Goal: Transaction & Acquisition: Purchase product/service

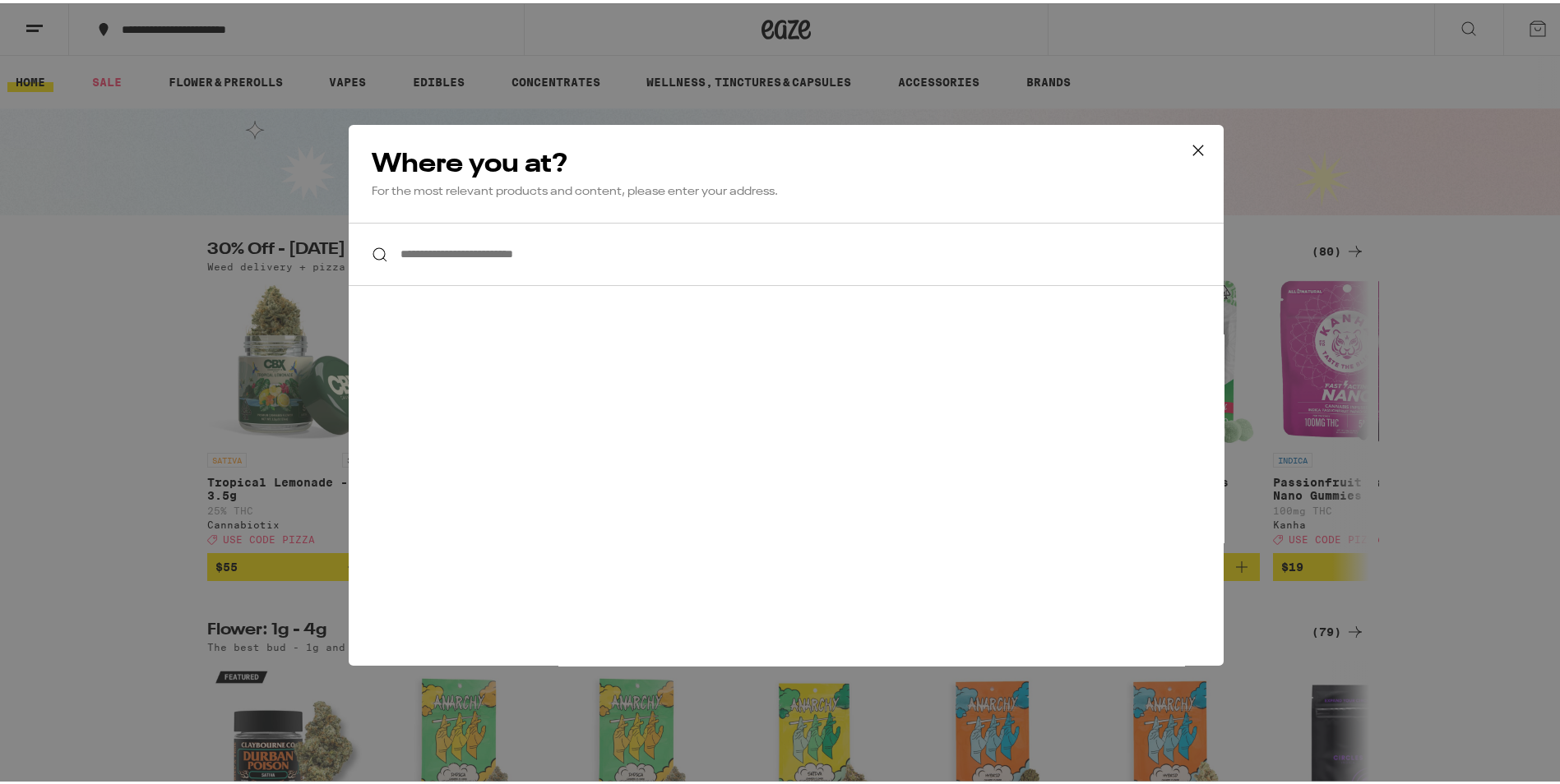
click at [73, 188] on div "**********" at bounding box center [786, 392] width 1573 height 784
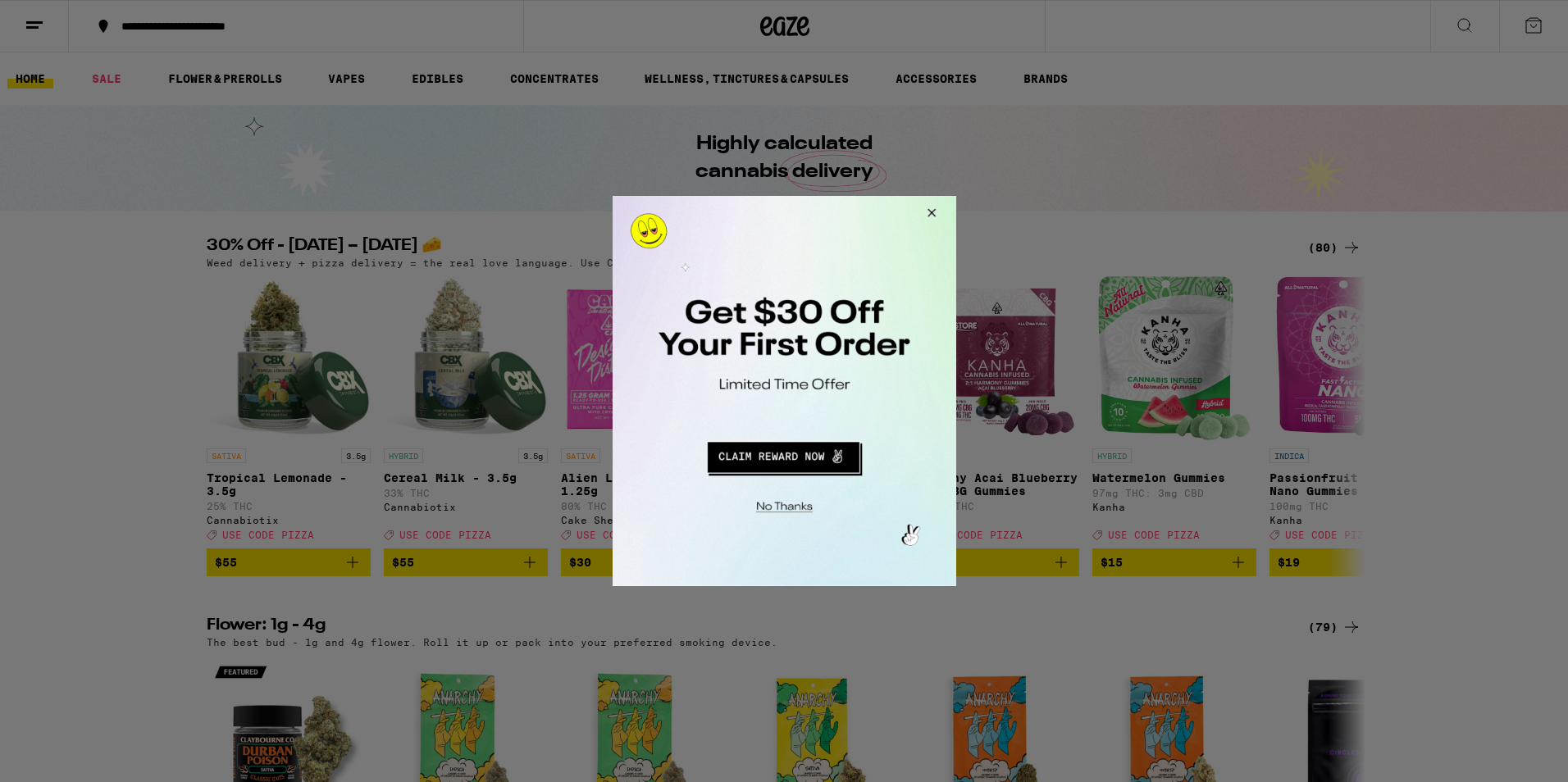
click at [940, 207] on button "Close Modal" at bounding box center [927, 216] width 44 height 39
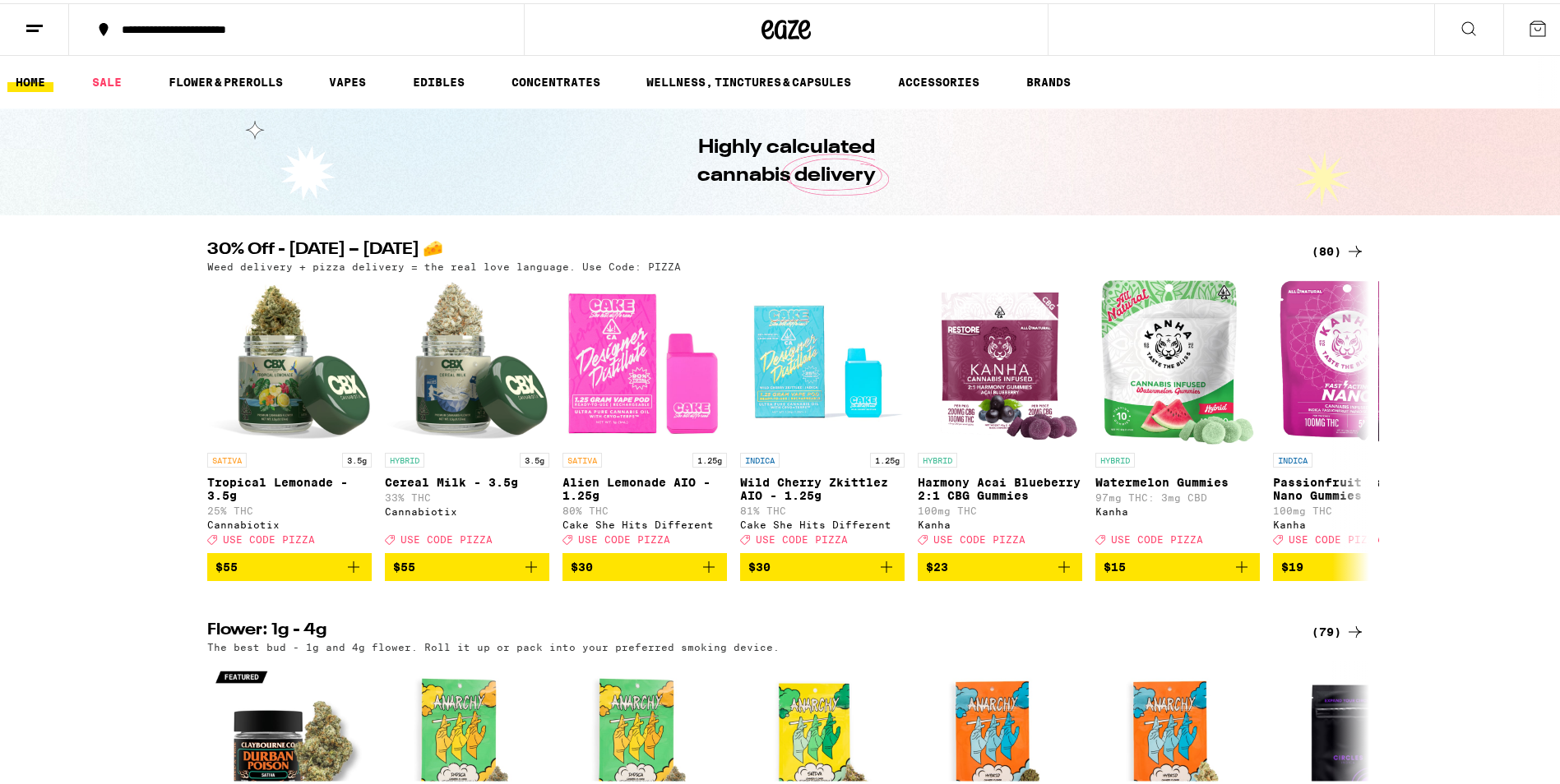
click at [32, 85] on link "HOME" at bounding box center [31, 79] width 46 height 20
click at [29, 23] on icon at bounding box center [34, 26] width 20 height 20
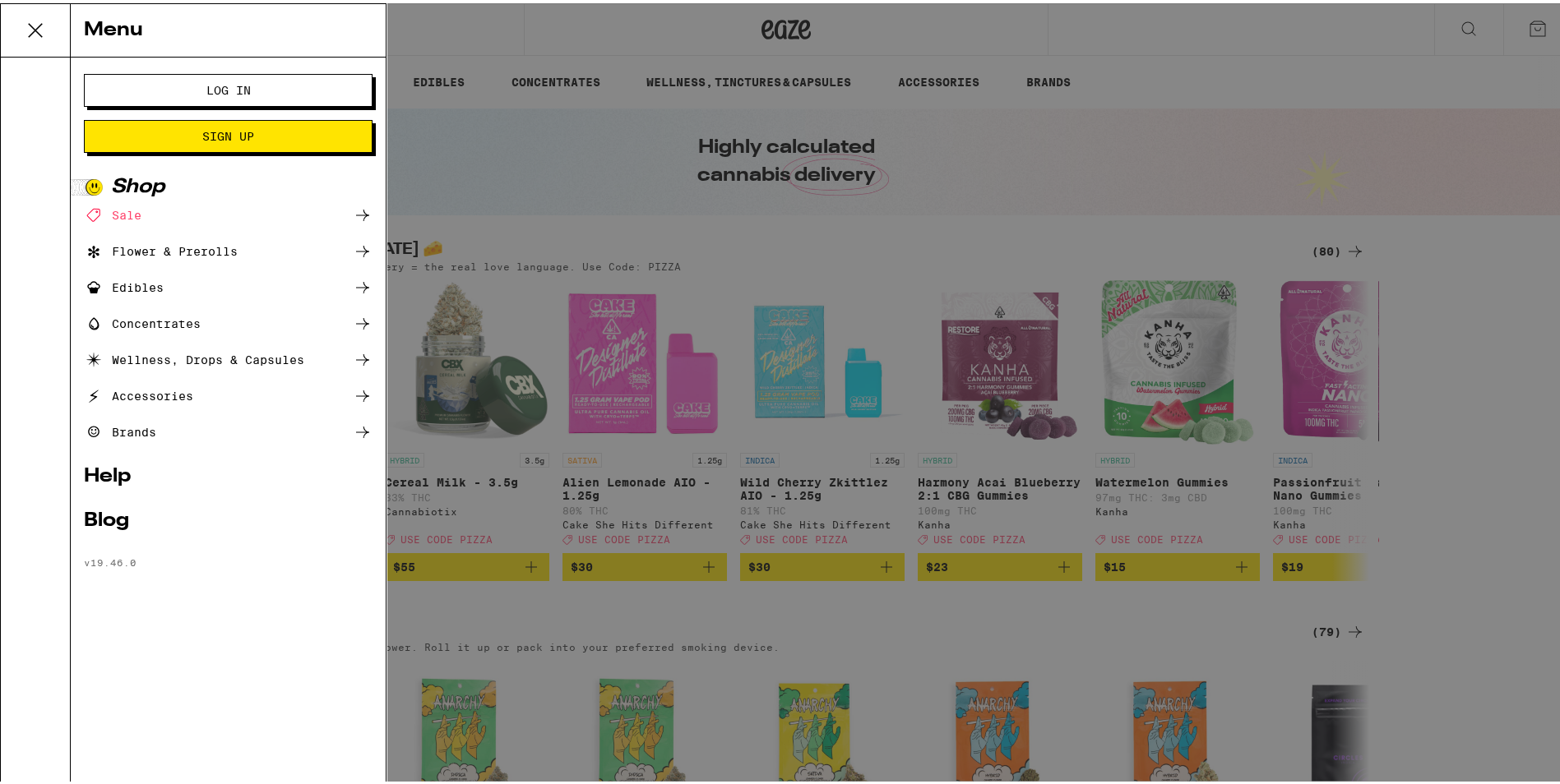
click at [223, 88] on span "Log In" at bounding box center [228, 88] width 44 height 12
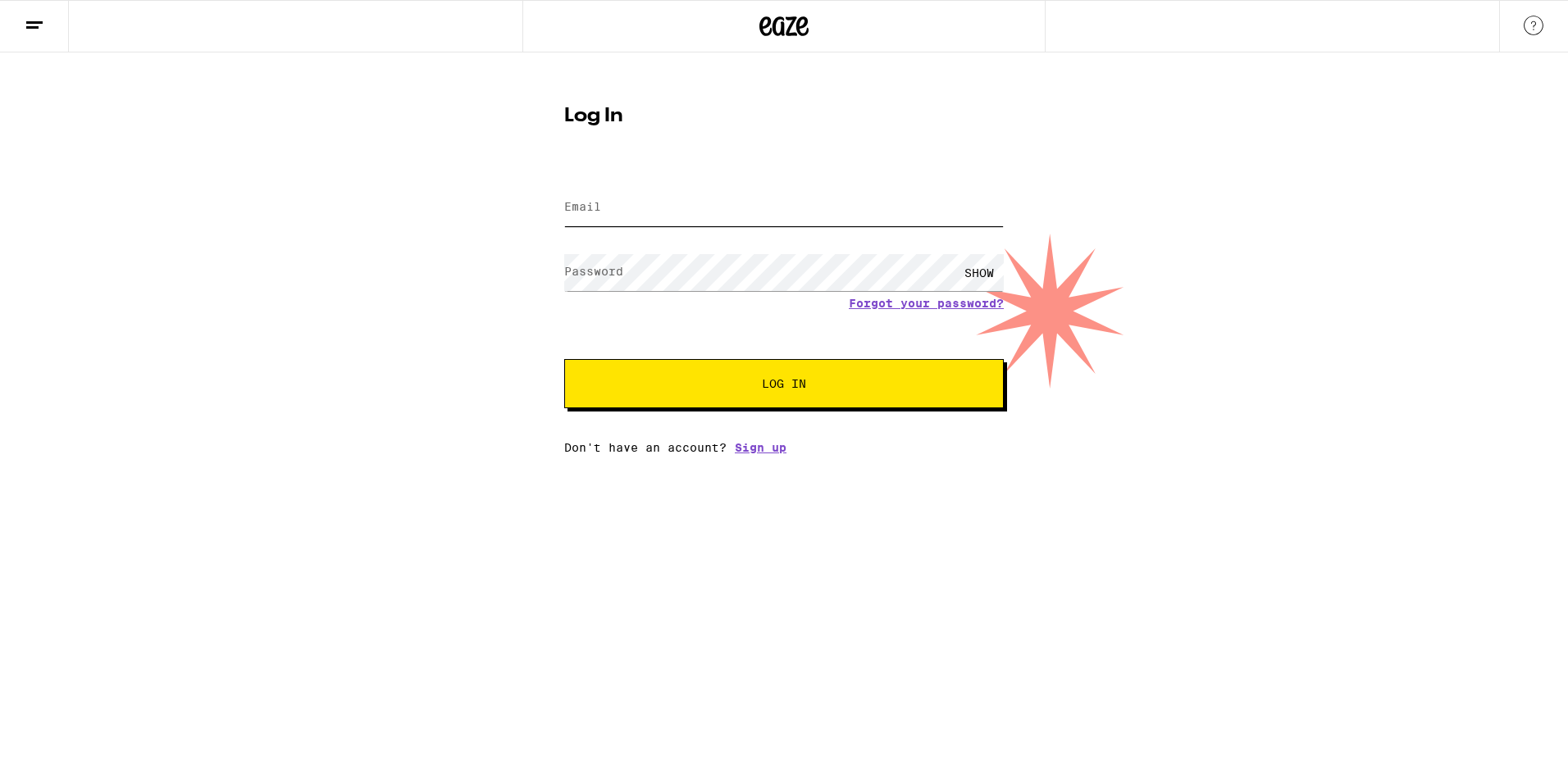
click at [696, 210] on input "Email" at bounding box center [784, 208] width 440 height 37
type input "[PERSON_NAME][EMAIL_ADDRESS][DOMAIN_NAME]"
click at [694, 397] on button "Log In" at bounding box center [784, 384] width 440 height 49
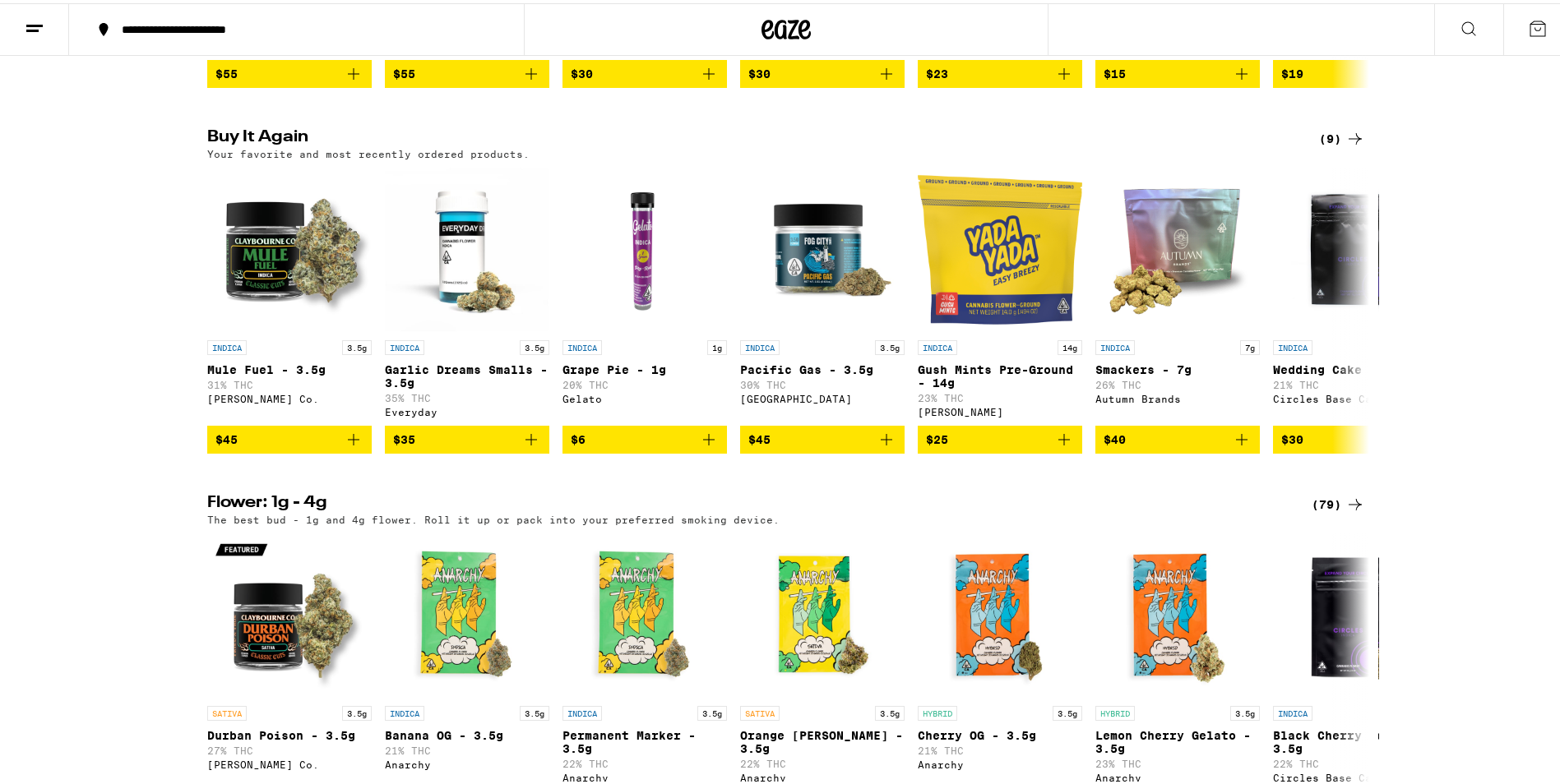
scroll to position [411, 0]
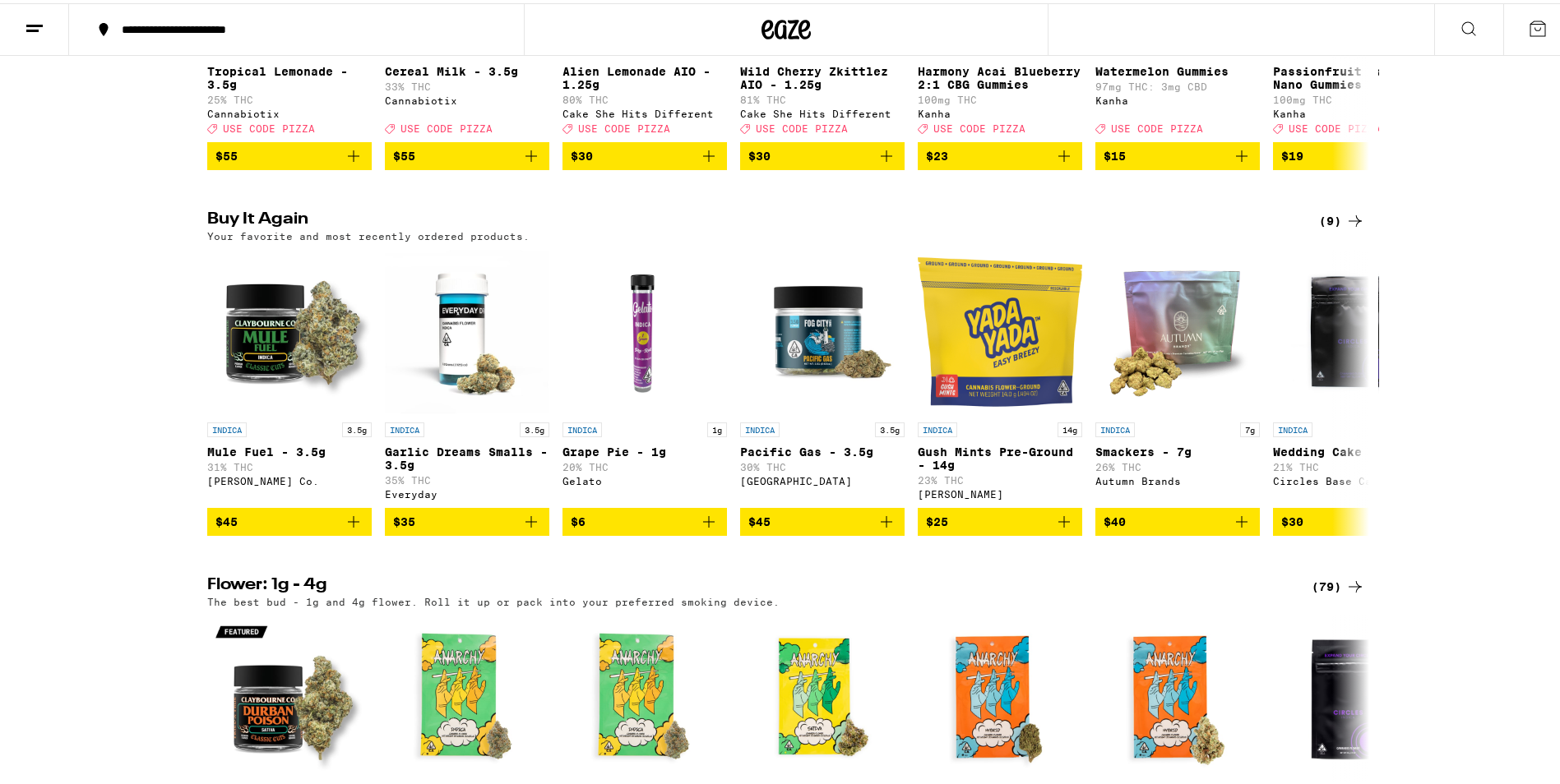
click at [1333, 227] on div "(9)" at bounding box center [1342, 217] width 46 height 20
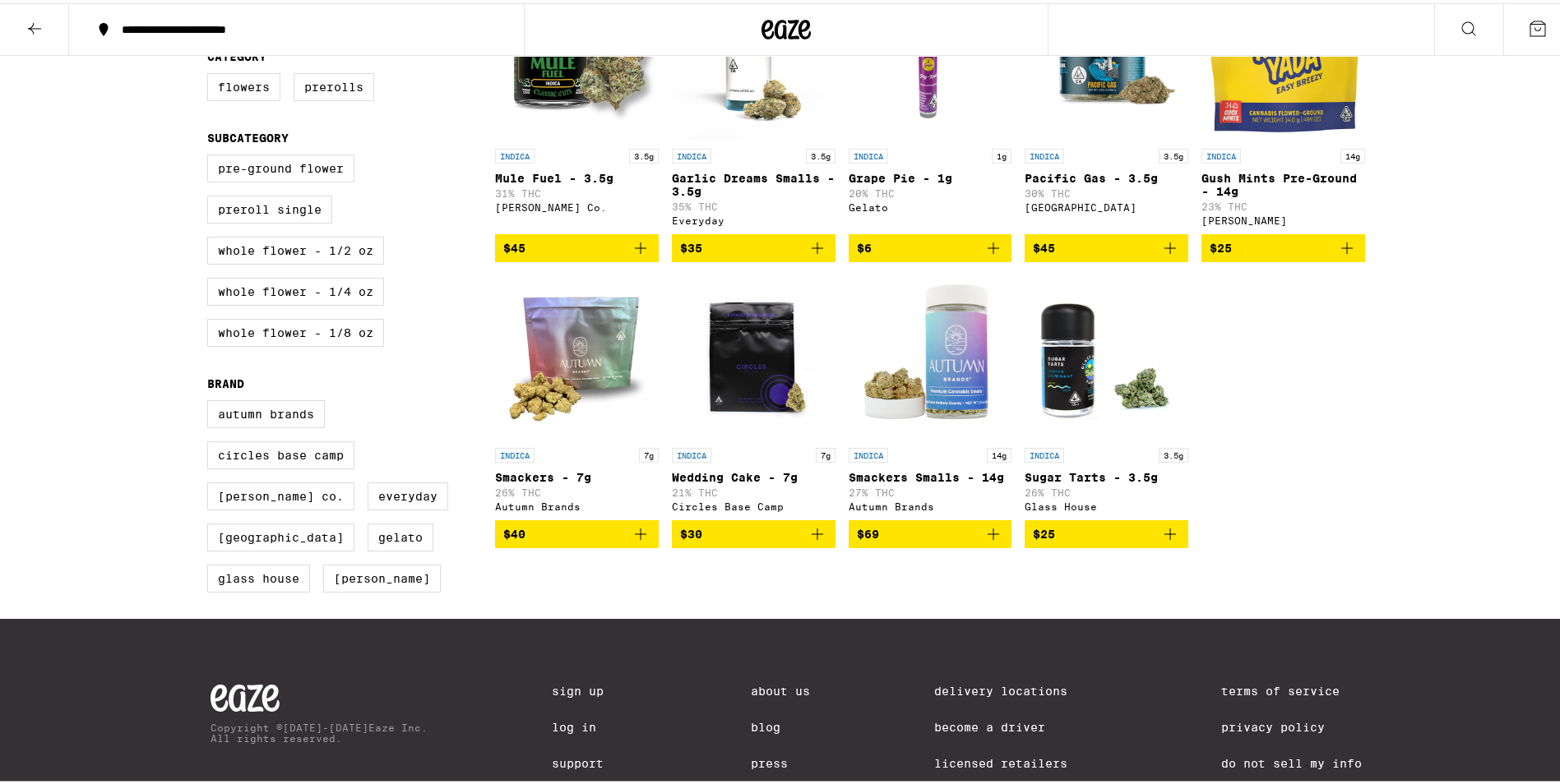
scroll to position [164, 0]
